Goal: Book appointment/travel/reservation

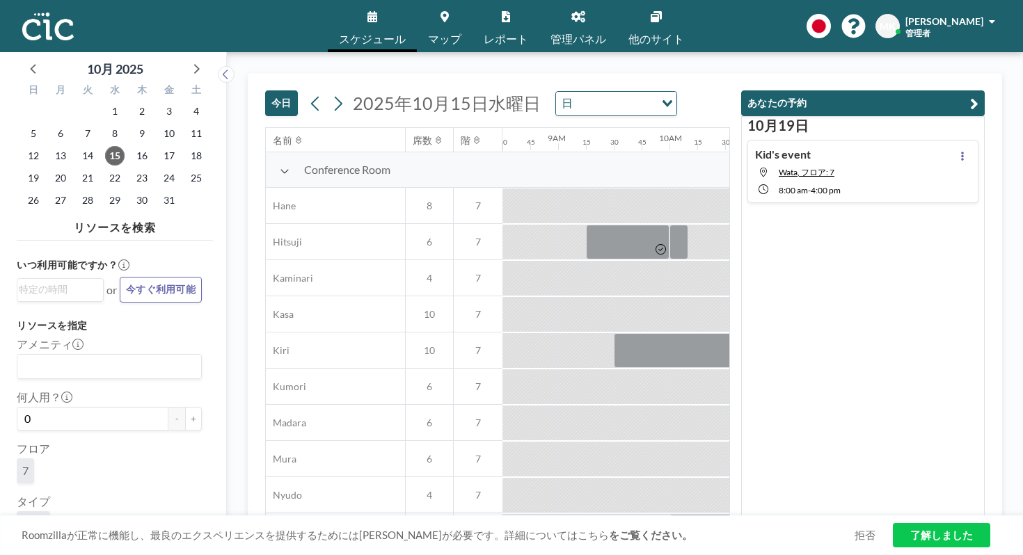
scroll to position [0, 950]
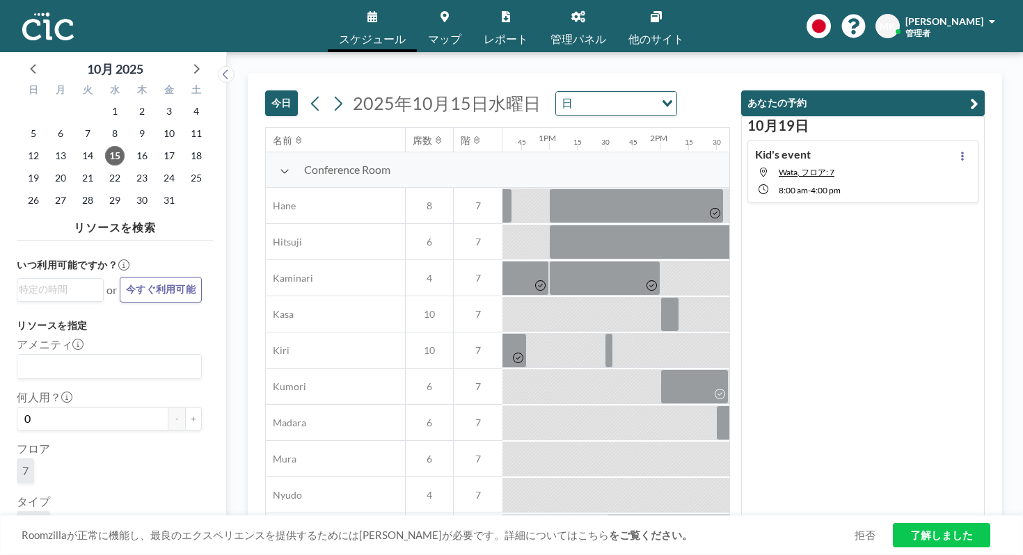
scroll to position [0, 1403]
click at [826, 333] on div at bounding box center [937, 350] width 223 height 35
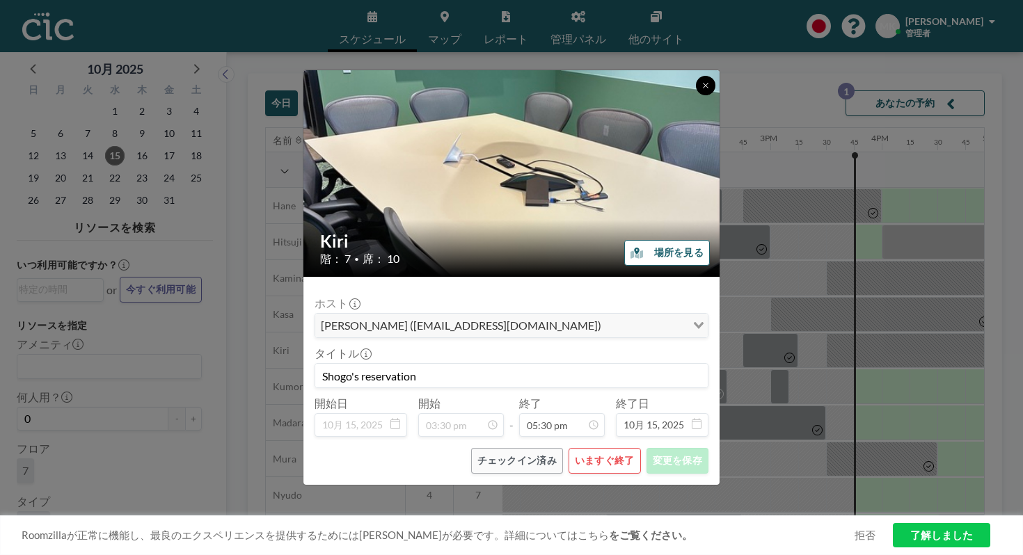
click at [702, 90] on icon at bounding box center [706, 85] width 8 height 8
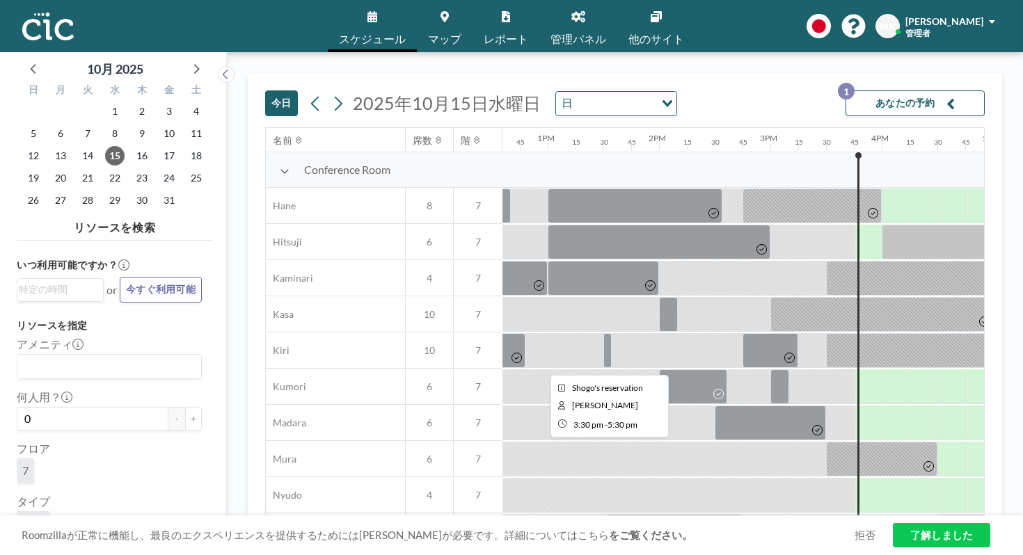
click at [826, 333] on div at bounding box center [937, 350] width 223 height 35
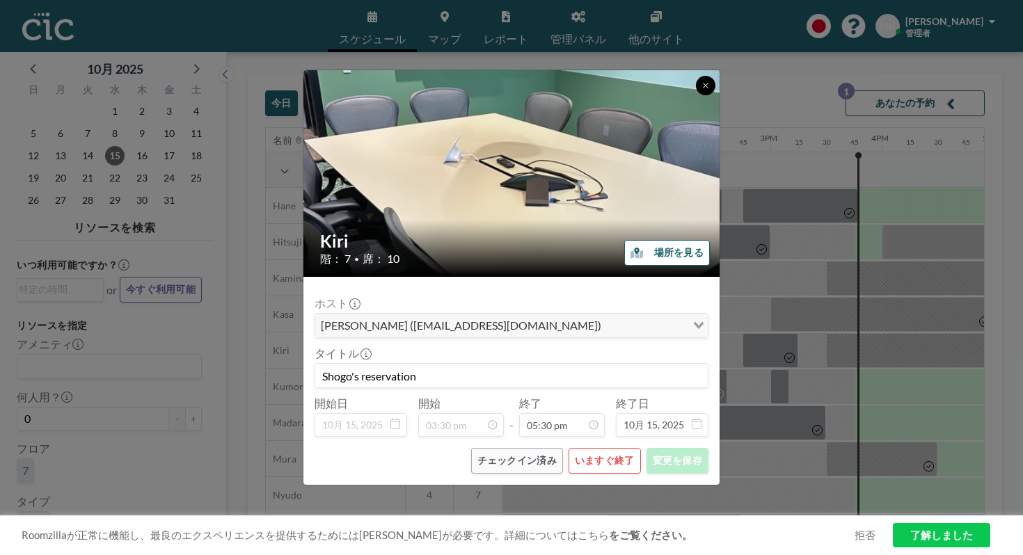
click at [696, 95] on button at bounding box center [705, 85] width 19 height 19
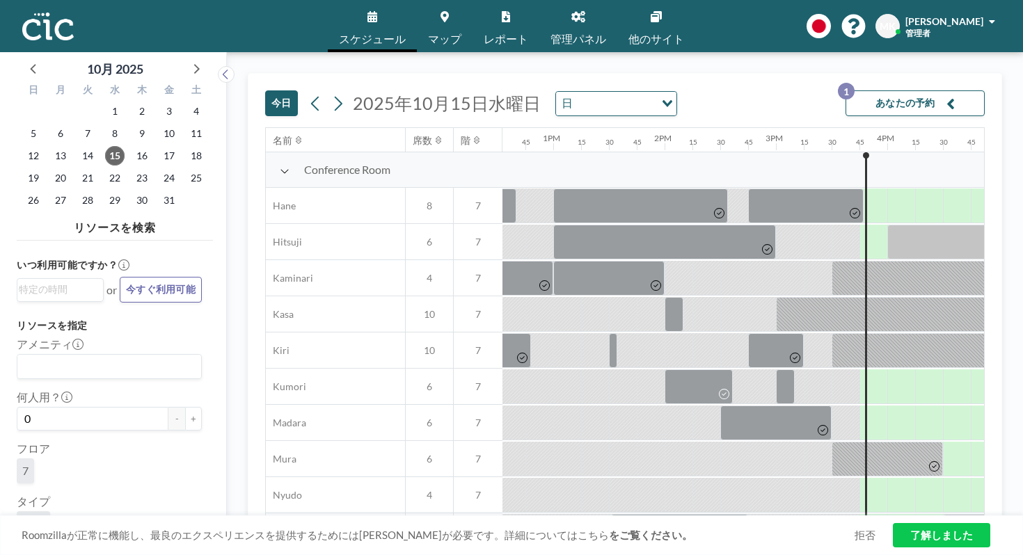
scroll to position [0, 1403]
